Goal: Task Accomplishment & Management: Use online tool/utility

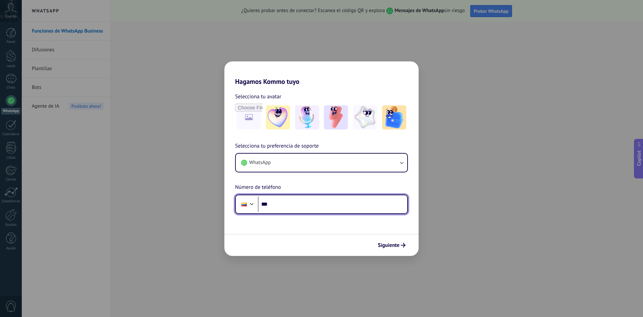
click at [295, 204] on input "***" at bounding box center [332, 203] width 149 height 15
type input "**********"
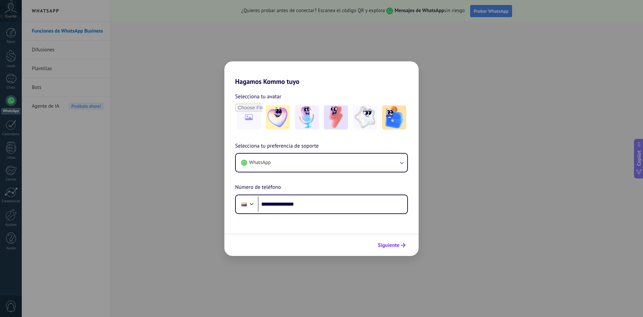
click at [390, 249] on button "Siguiente" at bounding box center [392, 244] width 34 height 11
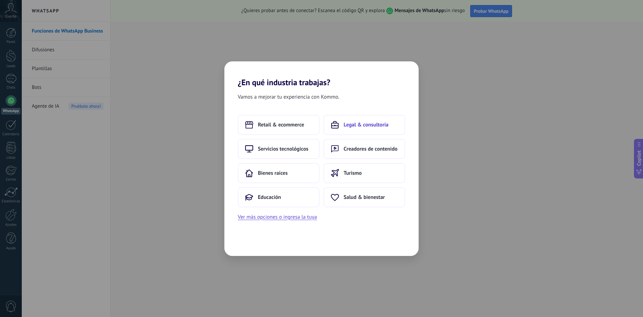
click at [365, 127] on span "Legal & consultoría" at bounding box center [366, 124] width 45 height 7
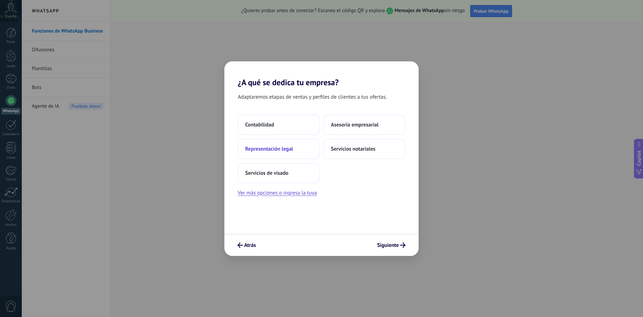
click at [288, 153] on button "Representación legal" at bounding box center [279, 149] width 82 height 20
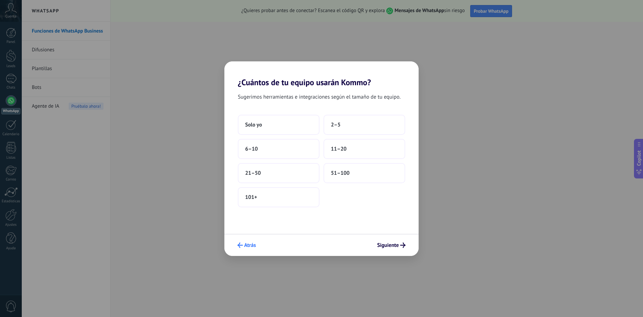
click at [248, 246] on span "Atrás" at bounding box center [250, 244] width 12 height 5
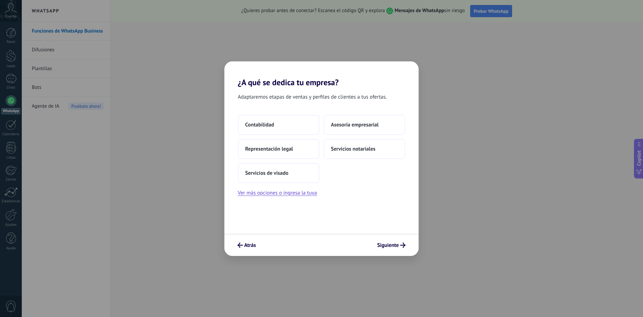
click at [248, 246] on span "Atrás" at bounding box center [250, 244] width 12 height 5
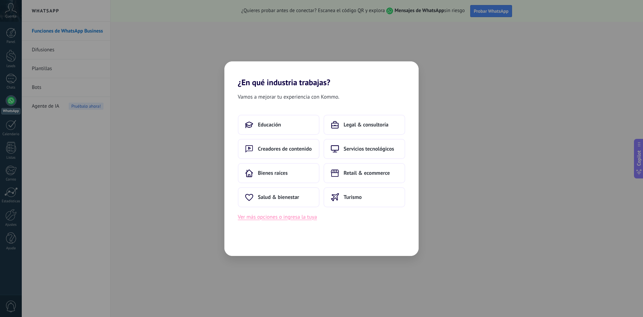
click at [302, 216] on button "Ver más opciones o ingresa la tuya" at bounding box center [277, 216] width 79 height 9
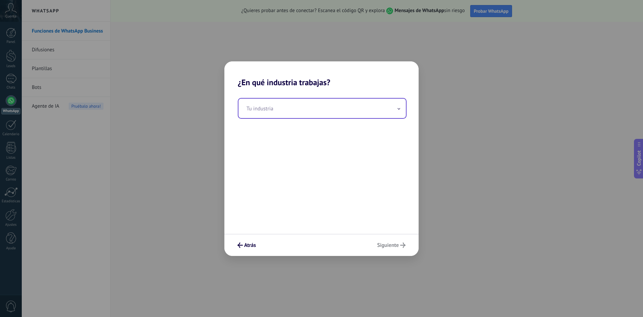
click at [293, 117] on input "text" at bounding box center [321, 107] width 167 height 19
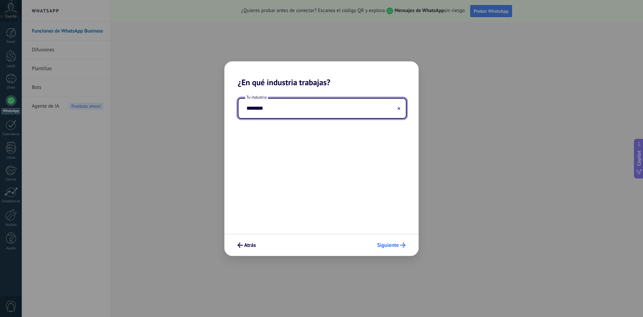
type input "********"
click at [392, 247] on span "Siguiente" at bounding box center [388, 244] width 22 height 5
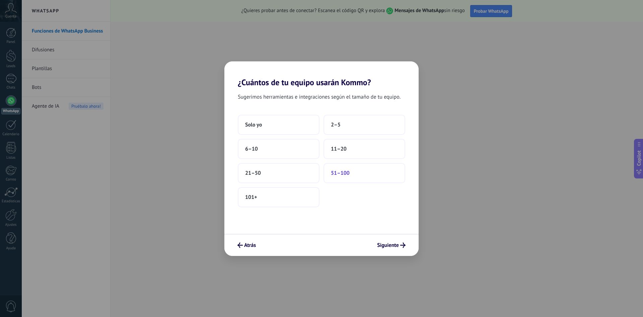
click at [337, 177] on button "51–100" at bounding box center [365, 173] width 82 height 20
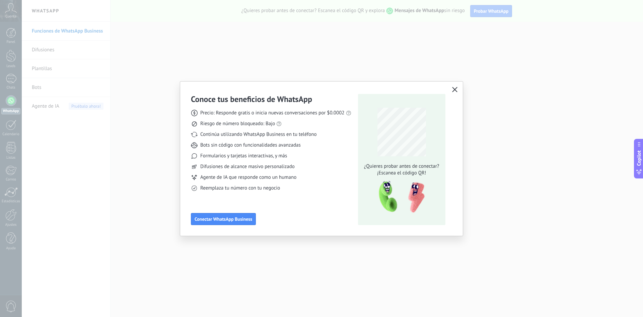
click at [456, 90] on icon "button" at bounding box center [454, 89] width 5 height 5
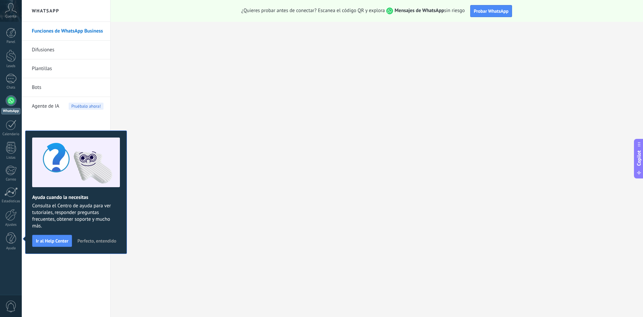
click at [53, 49] on link "Difusiones" at bounding box center [68, 50] width 72 height 19
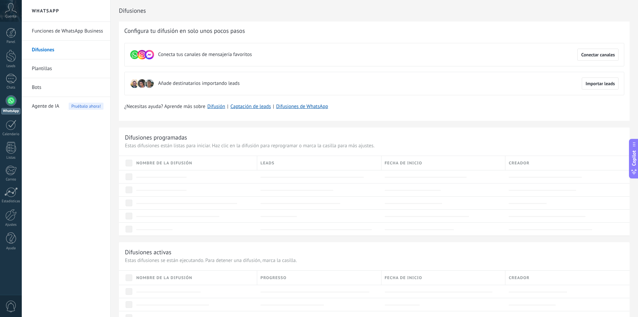
click at [13, 13] on div "Cuenta" at bounding box center [11, 11] width 22 height 22
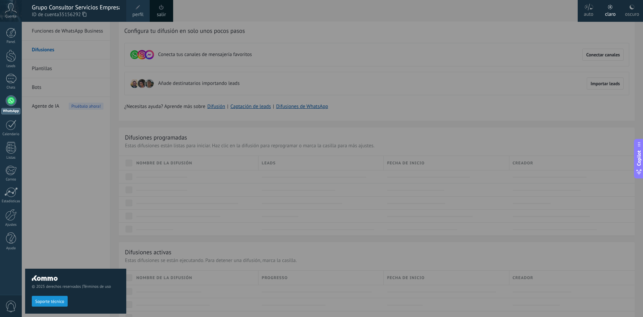
click at [251, 57] on div at bounding box center [343, 158] width 643 height 317
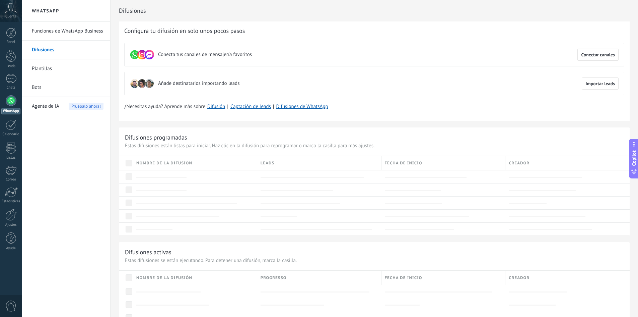
click at [12, 7] on icon at bounding box center [11, 8] width 12 height 10
